Goal: Obtain resource: Download file/media

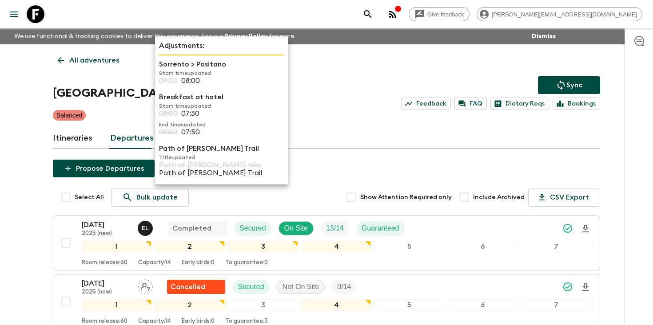
scroll to position [275, 0]
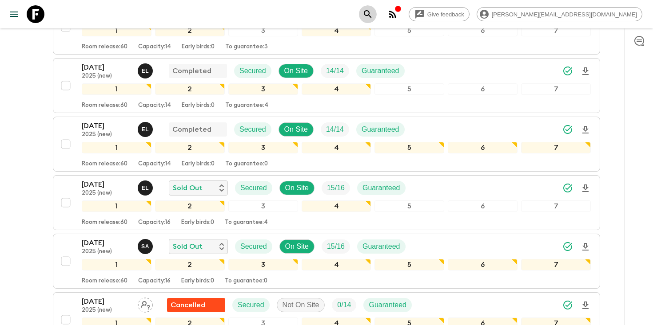
click at [373, 15] on icon "search adventures" at bounding box center [367, 14] width 11 height 11
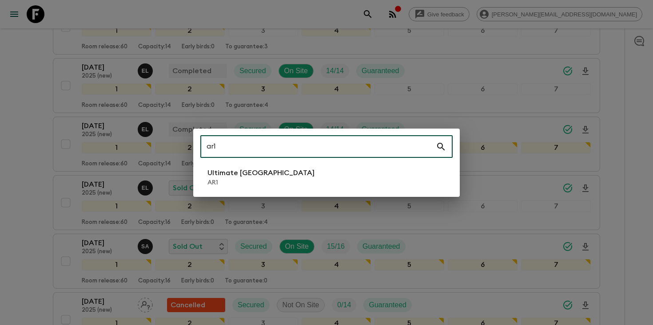
type input "ar1"
click at [263, 181] on p "AR1" at bounding box center [260, 182] width 107 height 9
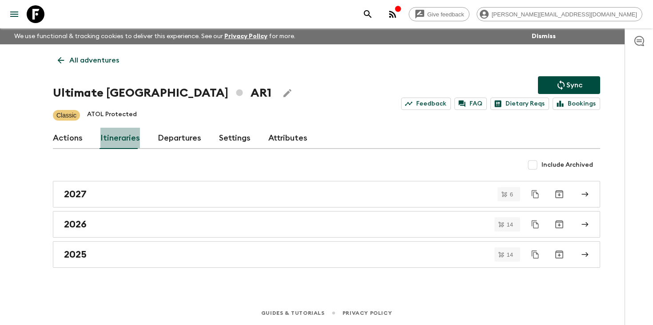
click at [119, 139] on link "Itineraries" at bounding box center [120, 138] width 40 height 21
click at [166, 141] on link "Departures" at bounding box center [180, 138] width 44 height 21
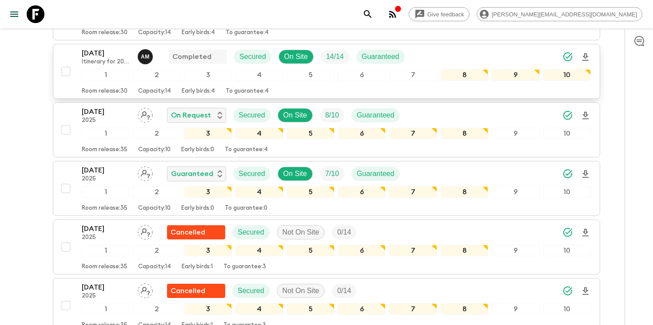
scroll to position [294, 0]
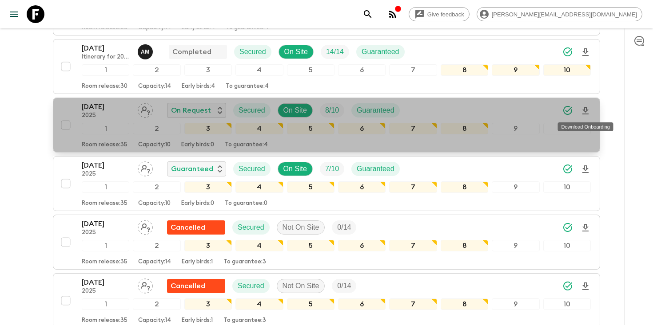
click at [586, 111] on icon "Download Onboarding" at bounding box center [585, 111] width 6 height 8
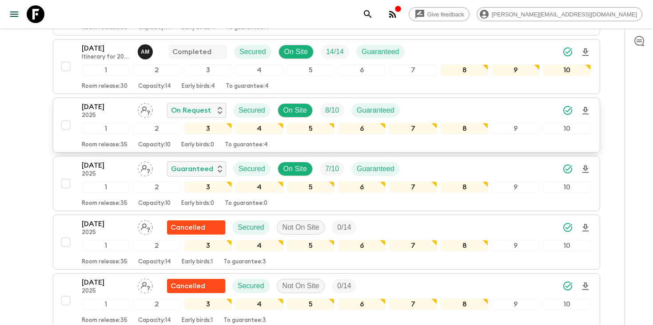
click at [111, 114] on p "2025" at bounding box center [106, 115] width 49 height 7
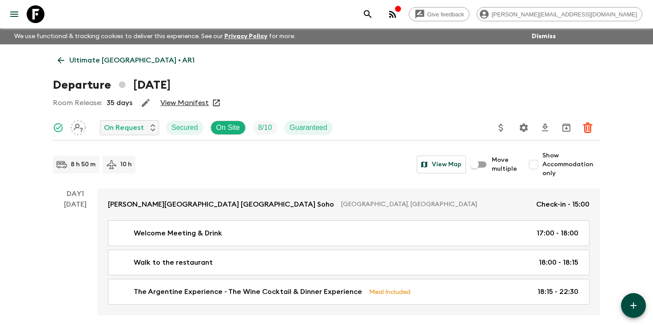
click at [524, 128] on icon "Settings" at bounding box center [523, 128] width 11 height 11
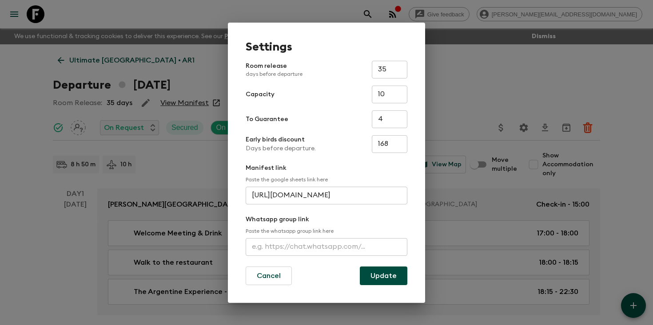
click at [308, 197] on input "[URL][DOMAIN_NAME]" at bounding box center [326, 196] width 162 height 18
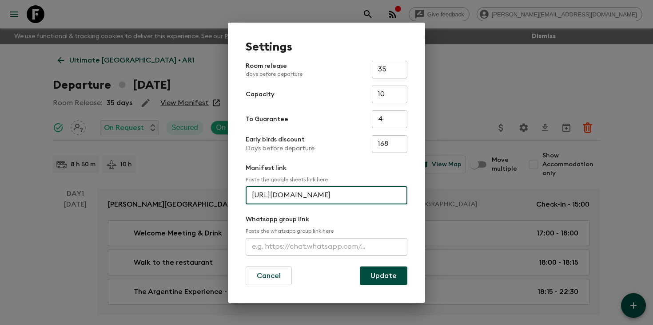
click at [308, 197] on input "[URL][DOMAIN_NAME]" at bounding box center [326, 196] width 162 height 18
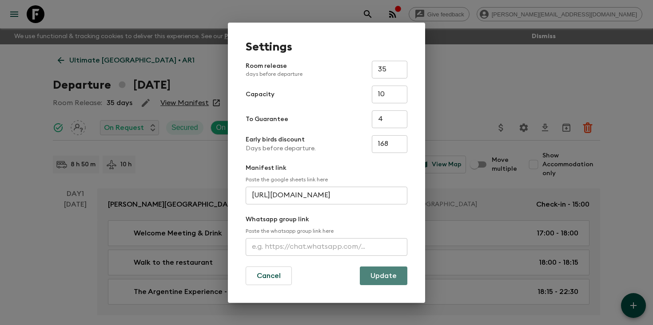
click at [382, 276] on button "Update" at bounding box center [383, 276] width 47 height 19
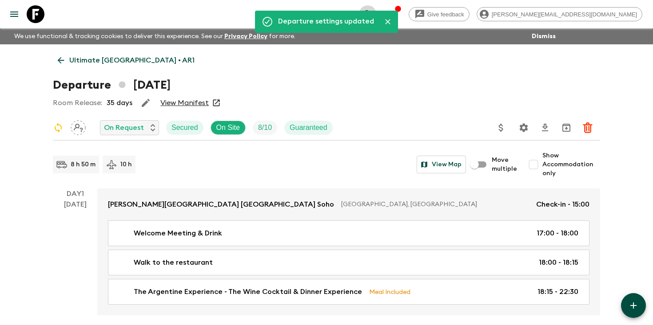
click at [371, 15] on icon "search adventures" at bounding box center [368, 14] width 8 height 8
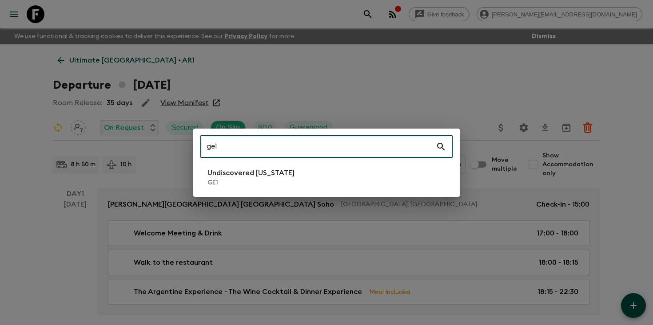
type input "ge1"
click at [284, 189] on li "Undiscovered [US_STATE] GE1" at bounding box center [326, 177] width 252 height 25
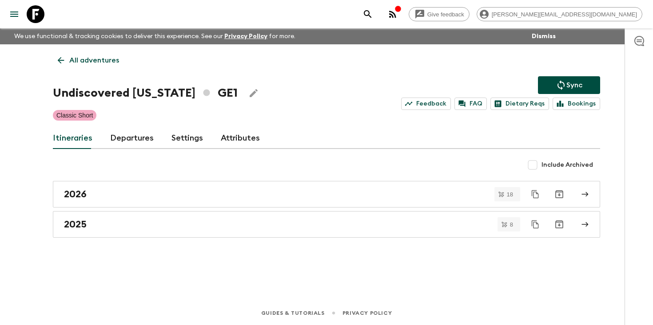
click at [119, 143] on link "Departures" at bounding box center [132, 138] width 44 height 21
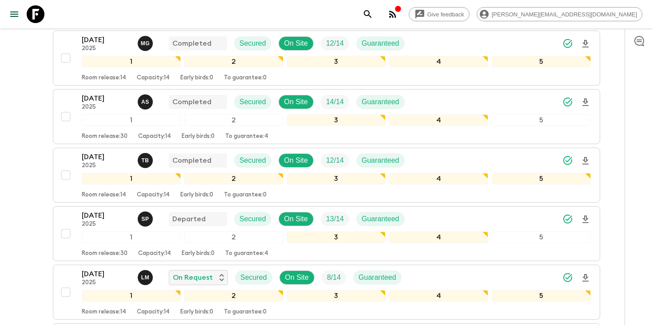
scroll to position [627, 0]
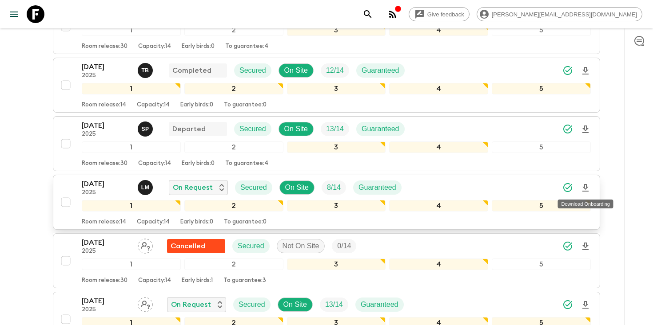
click at [585, 188] on icon "Download Onboarding" at bounding box center [585, 188] width 6 height 8
click at [373, 13] on icon "search adventures" at bounding box center [367, 14] width 11 height 11
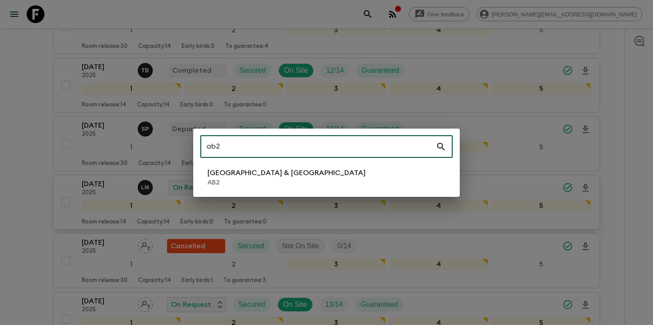
type input "ab2"
click at [269, 174] on li "Argentina & [GEOGRAPHIC_DATA] AB2" at bounding box center [326, 177] width 252 height 25
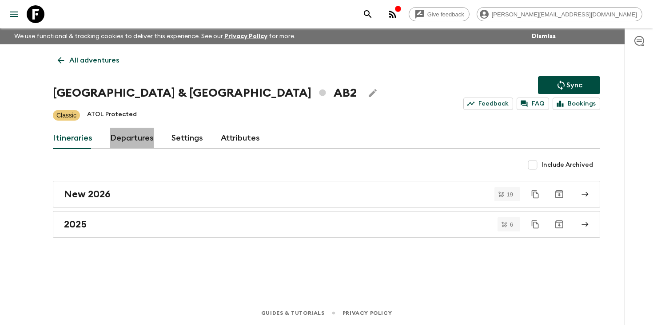
click at [141, 144] on link "Departures" at bounding box center [132, 138] width 44 height 21
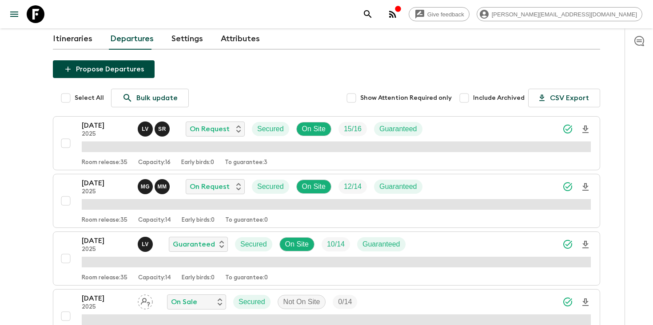
scroll to position [245, 0]
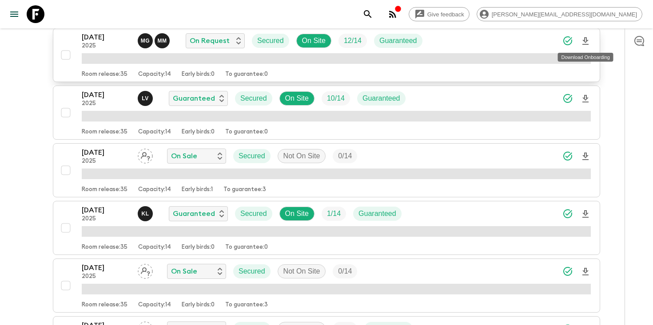
click at [585, 43] on icon "Download Onboarding" at bounding box center [585, 41] width 6 height 8
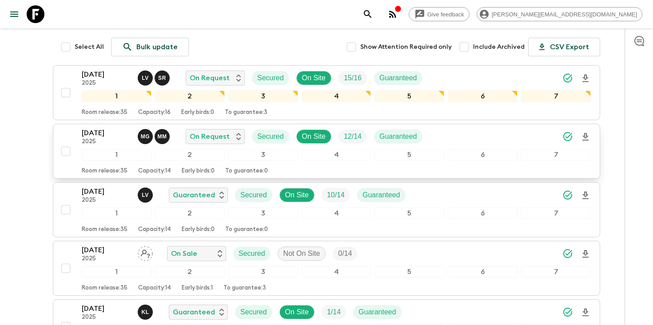
scroll to position [150, 0]
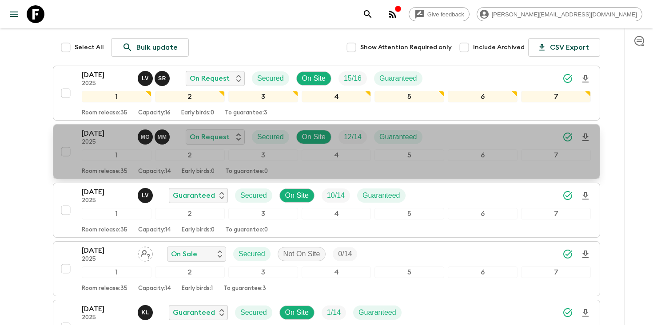
click at [89, 134] on p "[DATE]" at bounding box center [106, 133] width 49 height 11
